Goal: Book appointment/travel/reservation

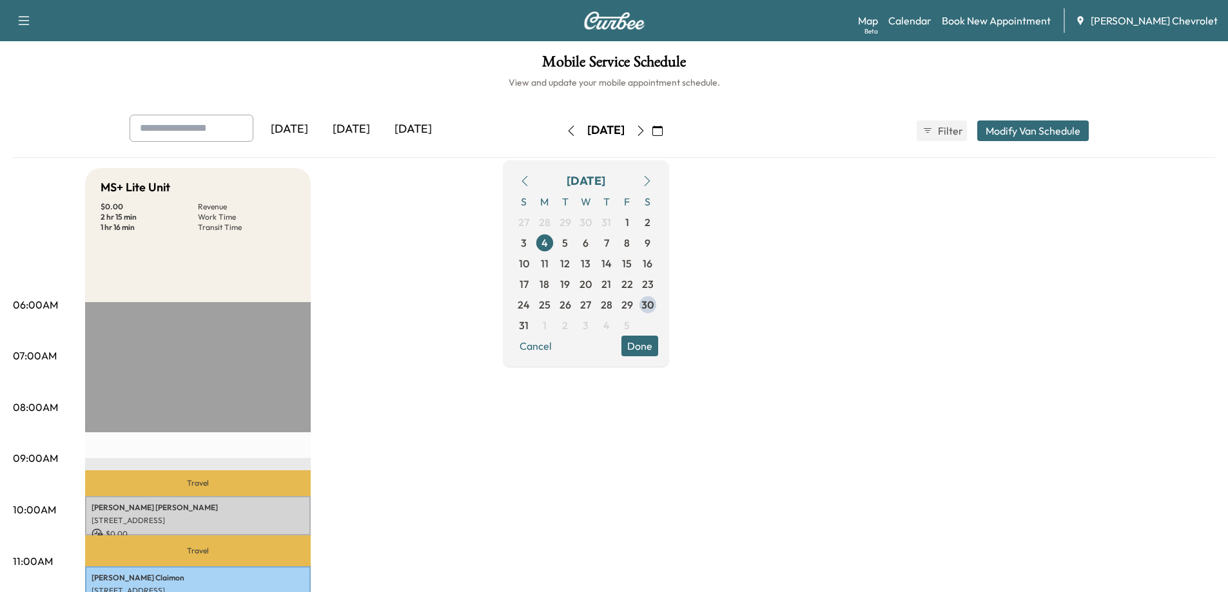
scroll to position [129, 0]
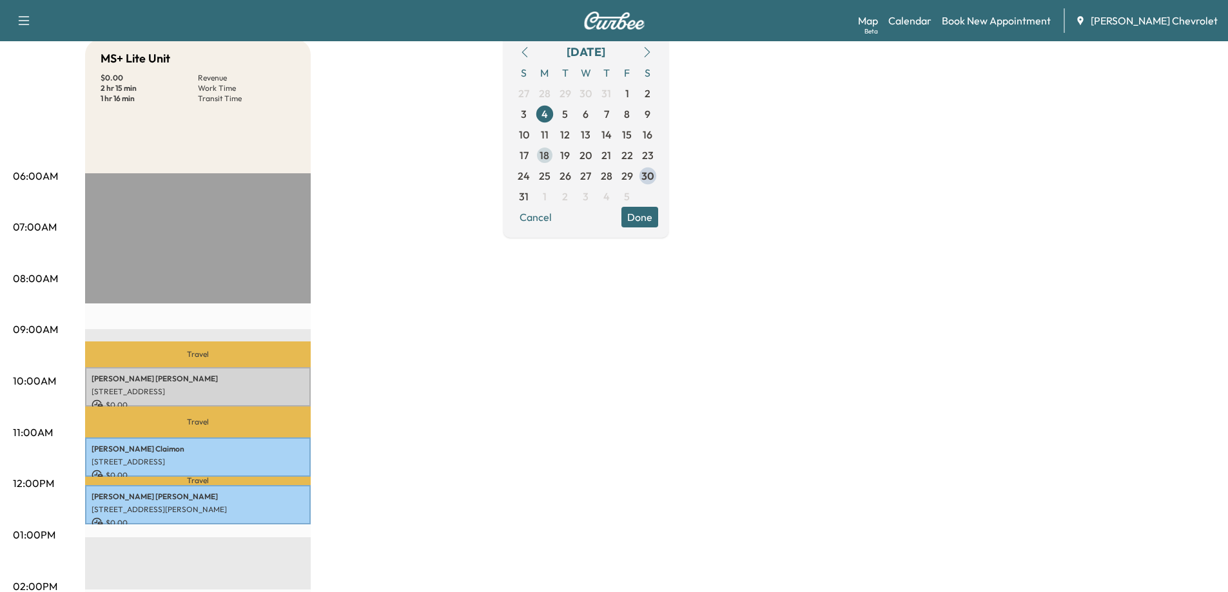
click at [549, 157] on span "18" at bounding box center [544, 155] width 10 height 15
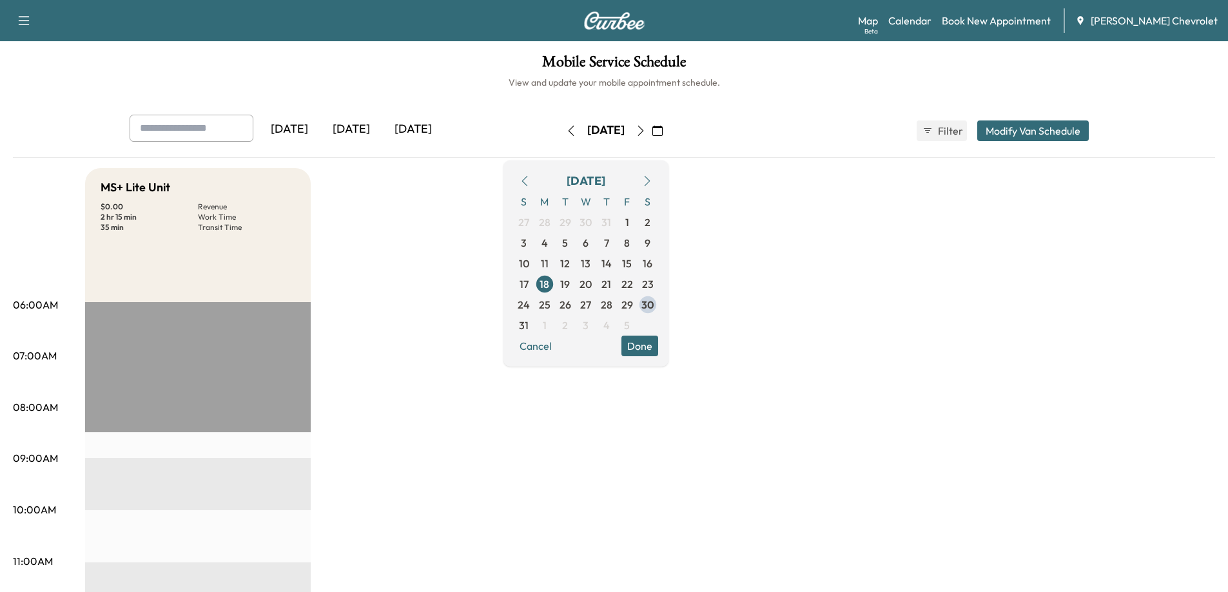
click at [662, 135] on icon "button" at bounding box center [657, 131] width 10 height 10
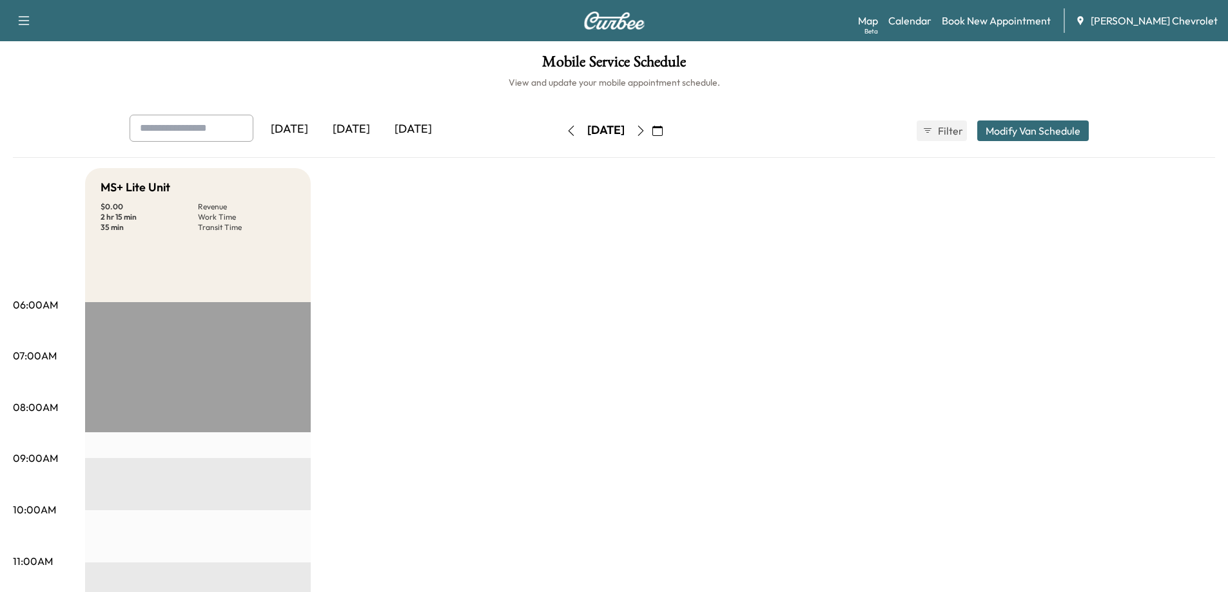
click at [662, 133] on icon "button" at bounding box center [657, 131] width 10 height 10
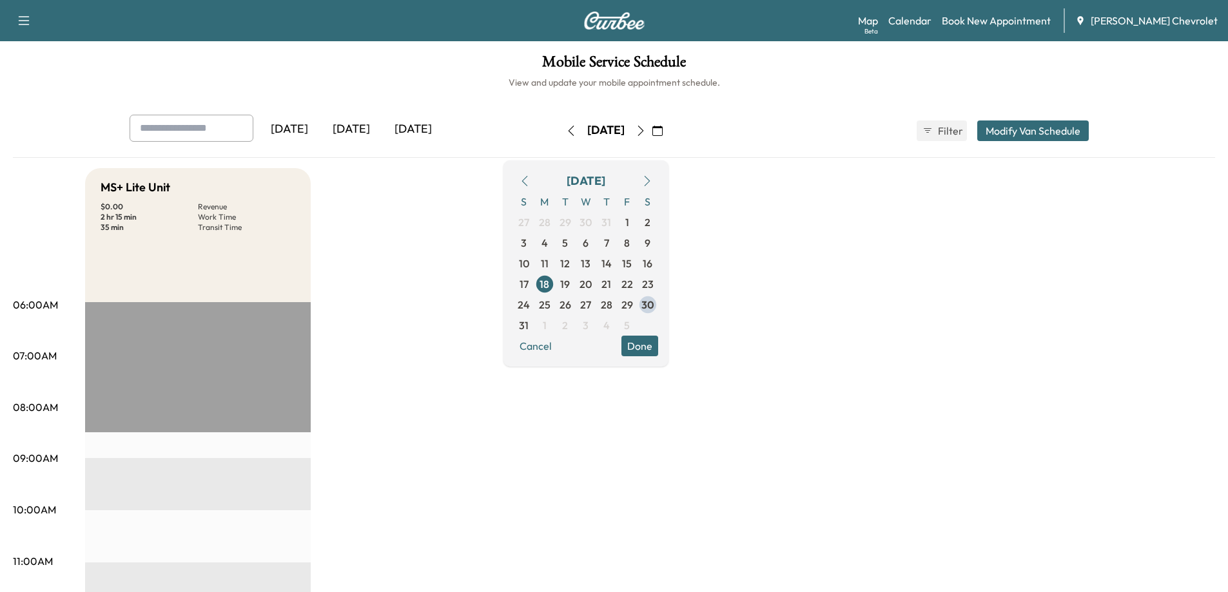
click at [646, 131] on icon "button" at bounding box center [640, 131] width 10 height 10
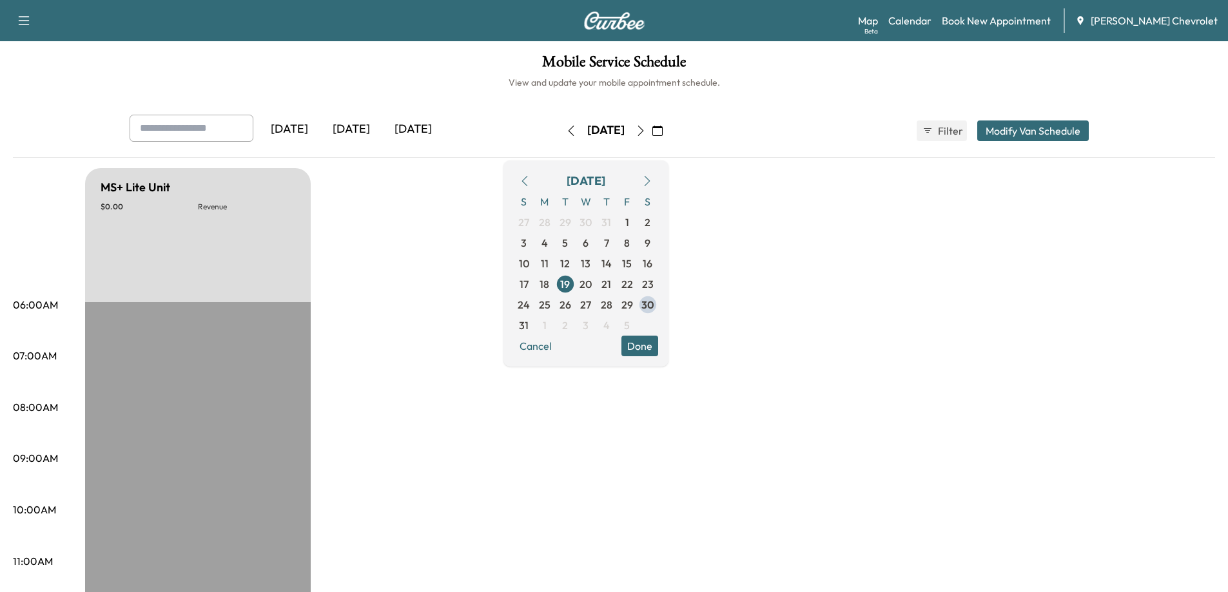
click at [646, 132] on icon "button" at bounding box center [640, 131] width 10 height 10
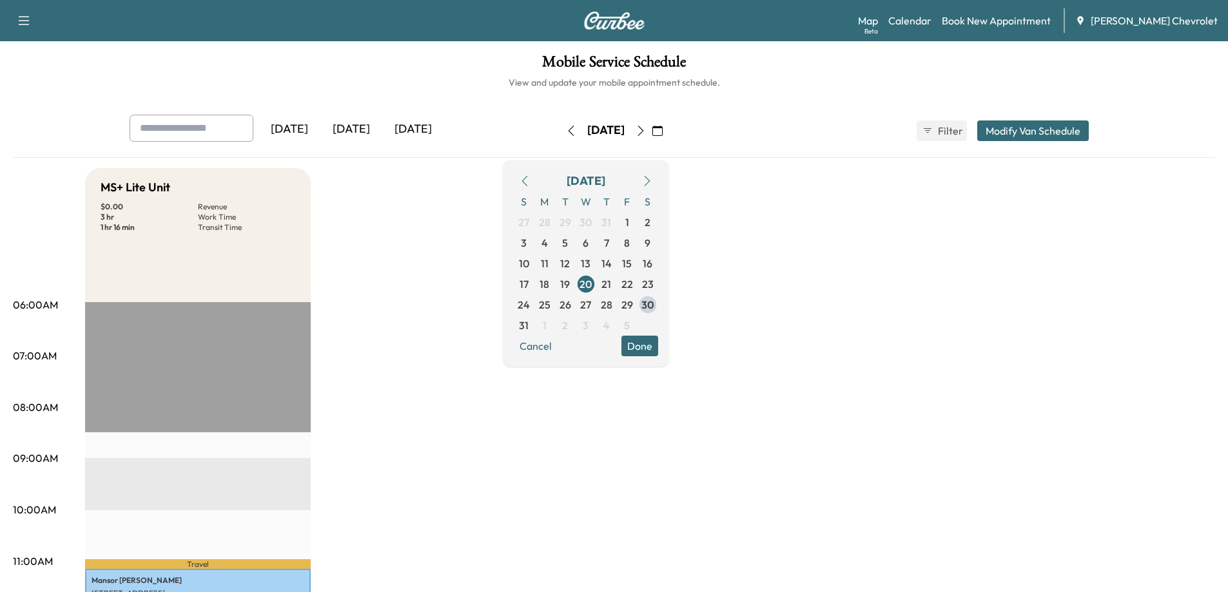
click at [646, 135] on icon "button" at bounding box center [640, 131] width 10 height 10
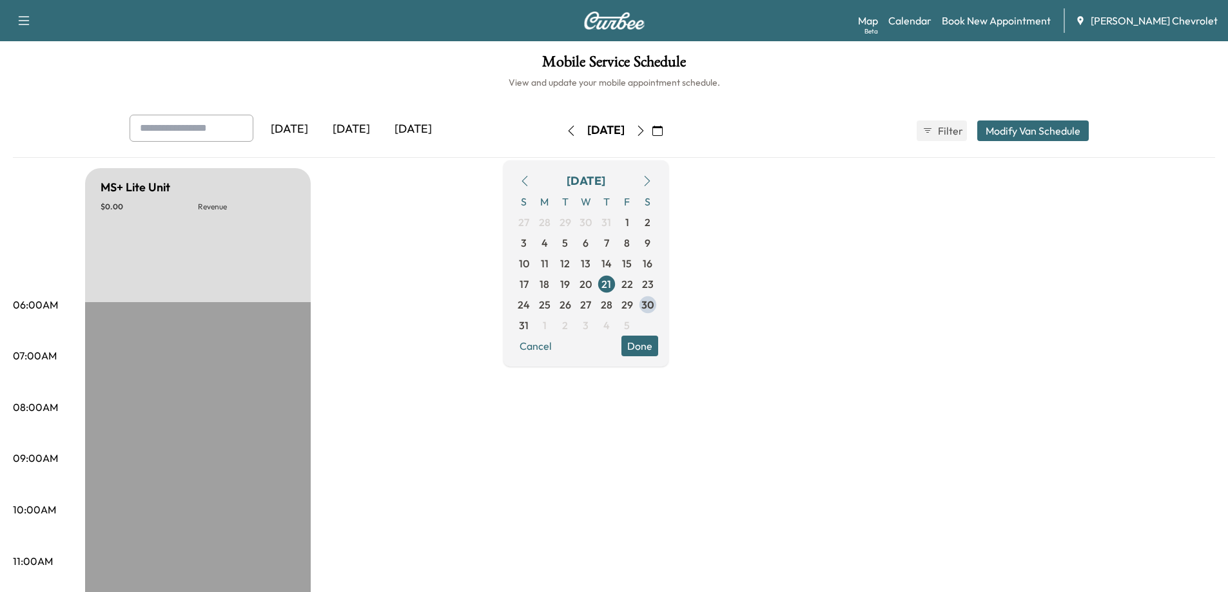
click at [662, 135] on icon "button" at bounding box center [657, 131] width 10 height 10
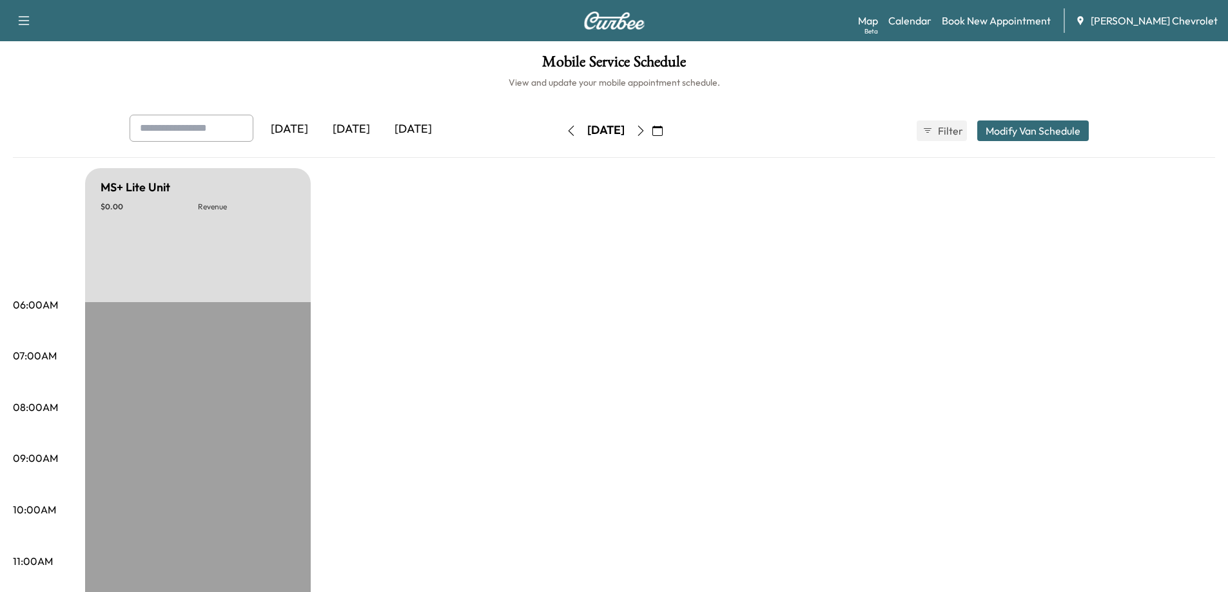
click at [662, 129] on icon "button" at bounding box center [657, 131] width 10 height 10
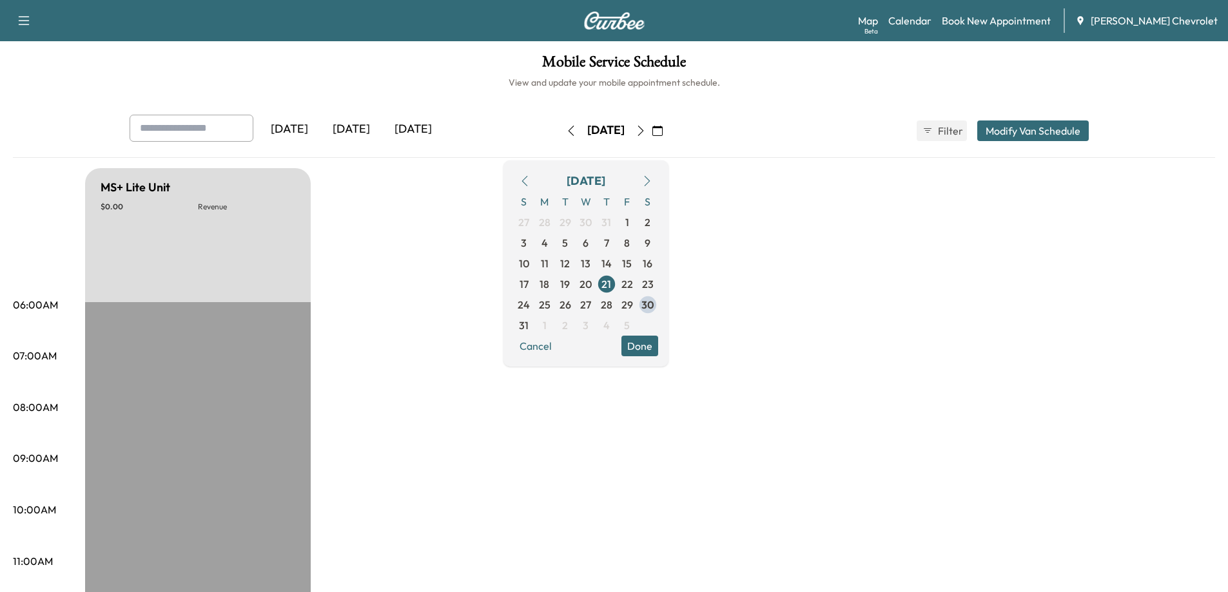
click at [646, 130] on icon "button" at bounding box center [640, 131] width 10 height 10
click at [646, 133] on icon "button" at bounding box center [640, 131] width 10 height 10
click at [646, 131] on icon "button" at bounding box center [640, 131] width 10 height 10
click at [528, 323] on span "31" at bounding box center [524, 325] width 10 height 15
click at [646, 129] on icon "button" at bounding box center [640, 131] width 10 height 10
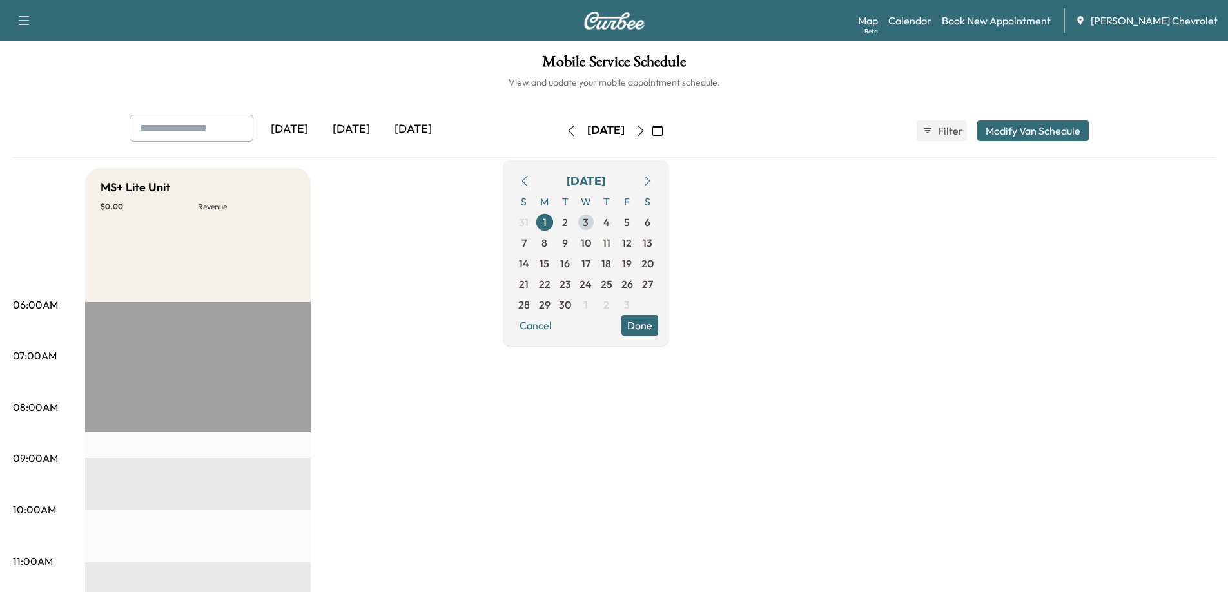
click at [588, 222] on span "3" at bounding box center [586, 222] width 6 height 15
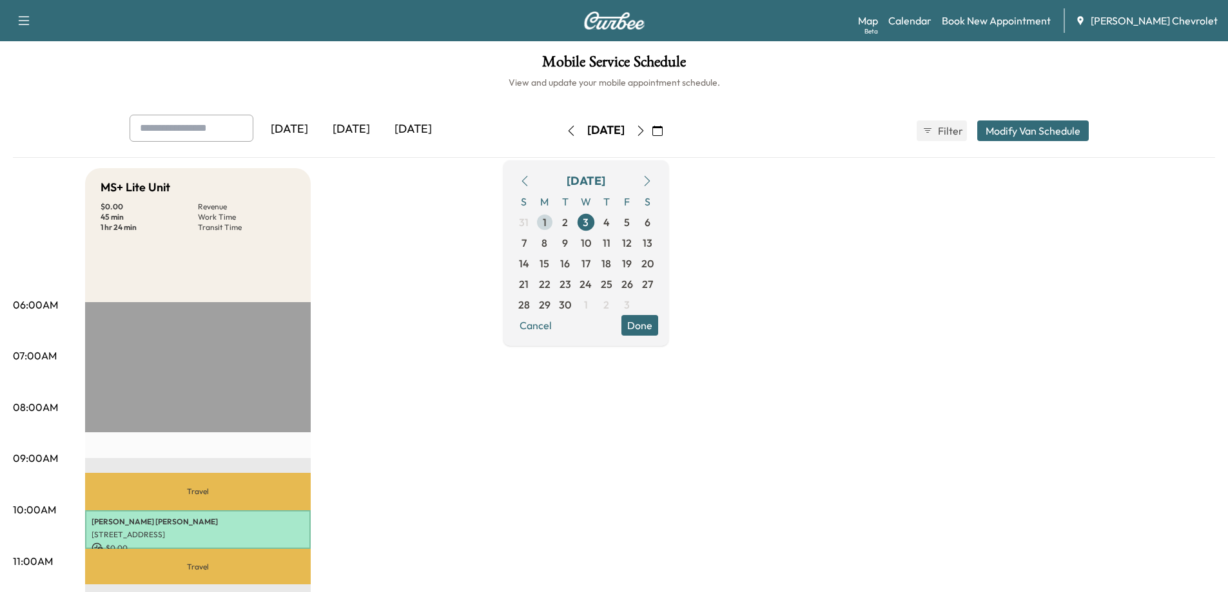
click at [546, 222] on span "1" at bounding box center [545, 222] width 4 height 15
